Goal: Find specific page/section: Find specific page/section

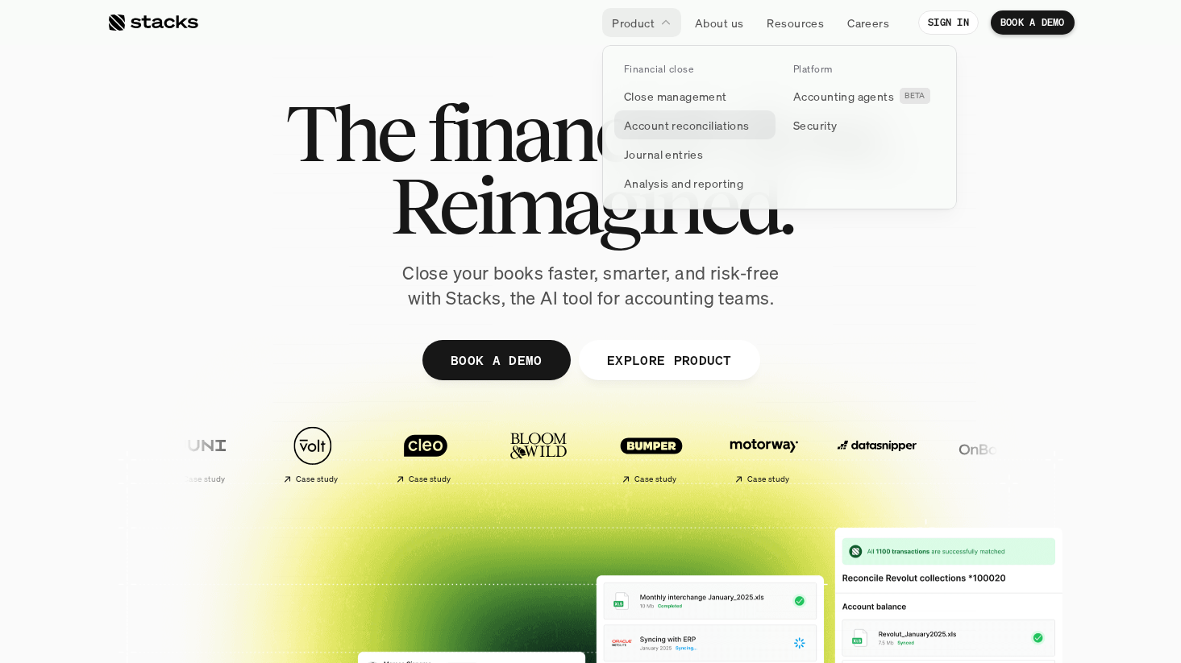
click at [668, 127] on p "Account reconciliations" at bounding box center [687, 125] width 126 height 17
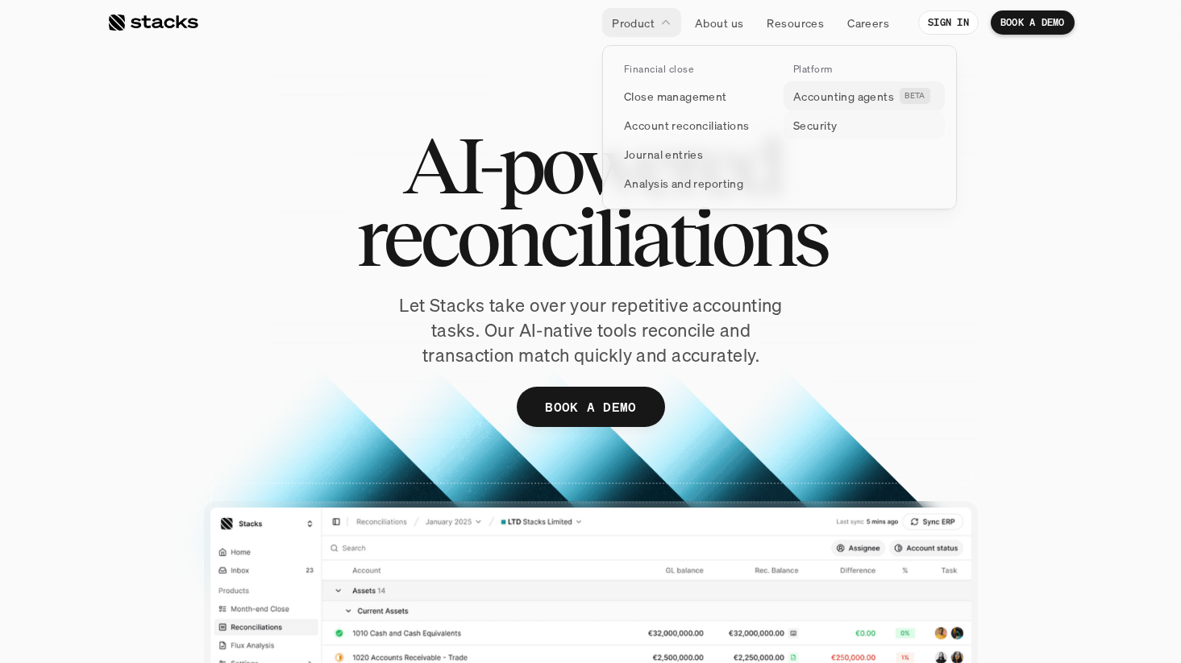
click at [817, 107] on link "Accounting agents BETA" at bounding box center [863, 95] width 161 height 29
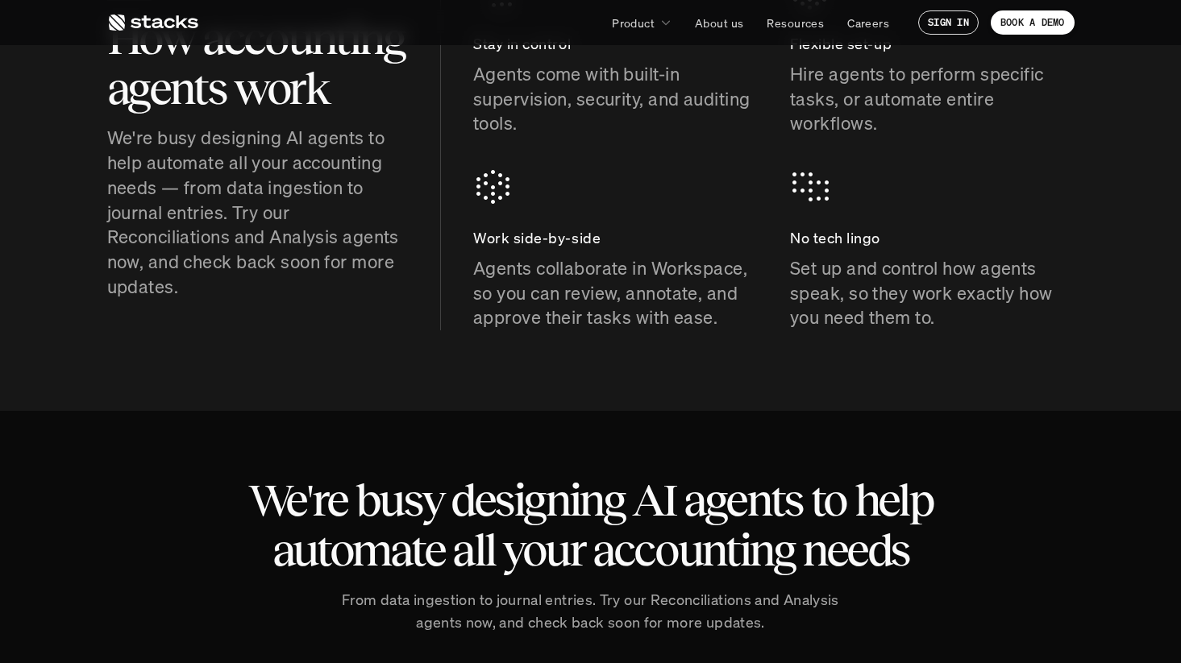
scroll to position [962, 0]
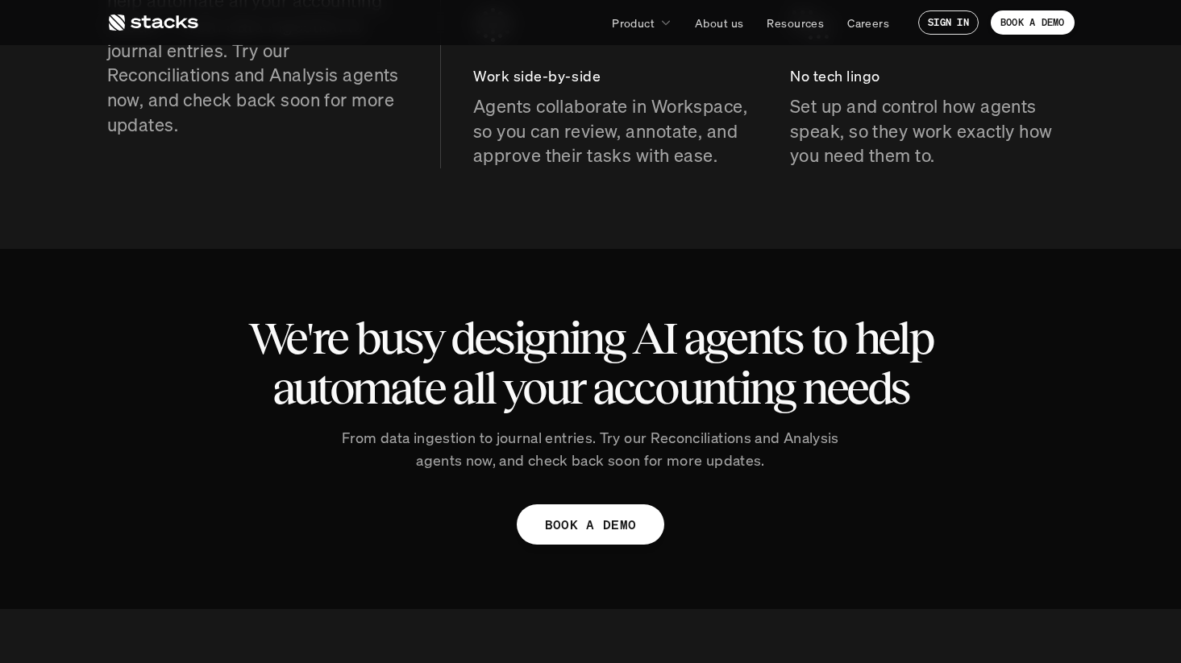
click at [355, 505] on div "We're busy designing AI agents to help automate all your accounting needs From …" at bounding box center [590, 429] width 967 height 360
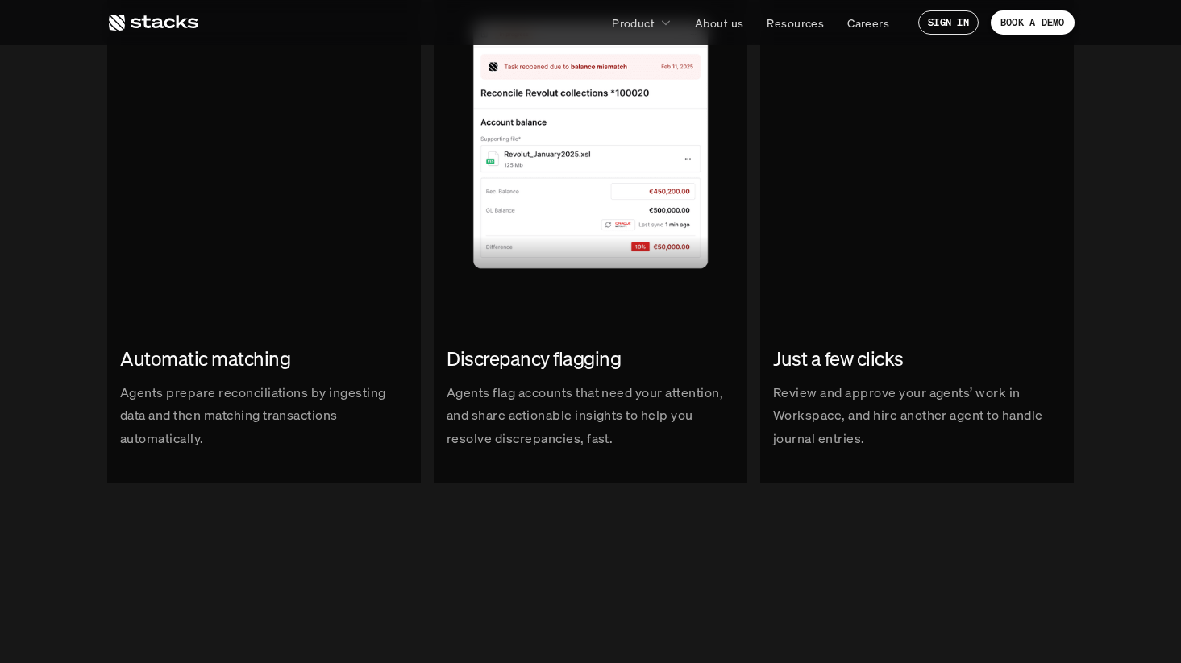
scroll to position [1983, 0]
